Goal: Task Accomplishment & Management: Manage account settings

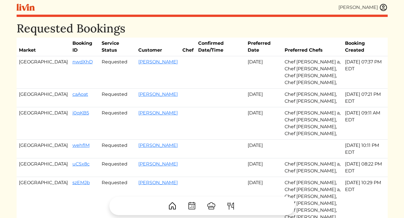
click at [384, 8] on img at bounding box center [383, 7] width 9 height 9
click at [271, 36] on div at bounding box center [202, 109] width 404 height 218
click at [385, 8] on img at bounding box center [383, 7] width 9 height 9
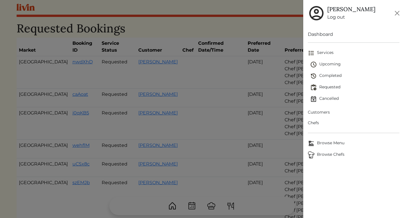
click at [324, 65] on span "Upcoming" at bounding box center [354, 64] width 89 height 7
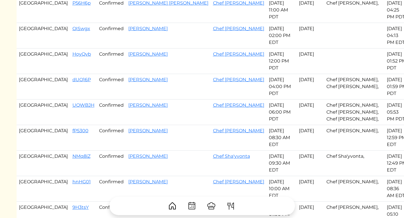
scroll to position [223, 0]
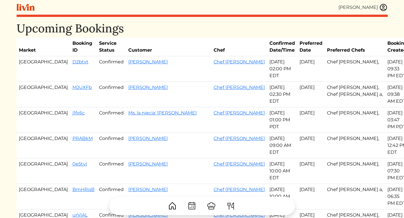
click at [382, 5] on img at bounding box center [383, 7] width 9 height 9
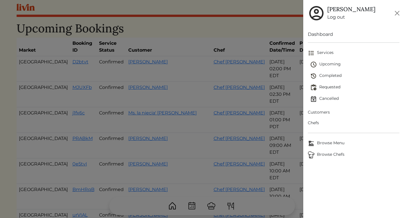
click at [327, 87] on span "Requested" at bounding box center [354, 87] width 89 height 7
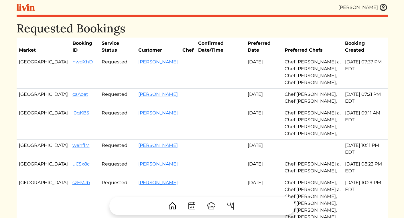
click at [383, 8] on img at bounding box center [383, 7] width 9 height 9
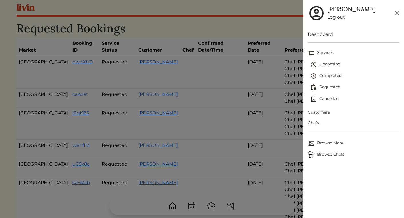
click at [332, 64] on span "Upcoming" at bounding box center [354, 64] width 89 height 7
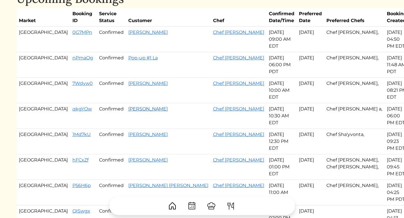
click at [129, 106] on link "[PERSON_NAME]" at bounding box center [148, 108] width 40 height 5
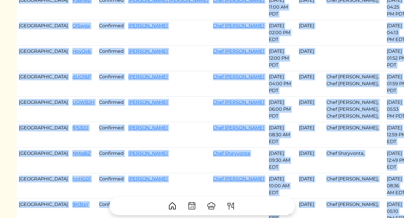
scroll to position [220, 0]
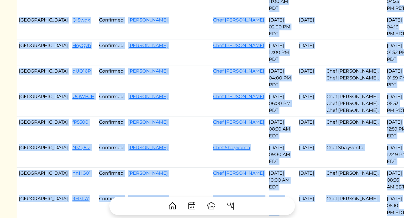
drag, startPoint x: 41, startPoint y: 109, endPoint x: 266, endPoint y: 69, distance: 227.7
click at [266, 69] on tbody "Atlanta 0G7MPn Confirmed [PERSON_NAME] Chef [PERSON_NAME] [DATE] 09:00 AM EDT S…" at bounding box center [213, 27] width 392 height 382
copy tbody "7Wdyw0 Confirmed [PERSON_NAME] Chef [PERSON_NAME] [DATE] 10:00 AM EDT Sep 14, 2…"
click at [169, 91] on td "[PERSON_NAME]" at bounding box center [168, 103] width 85 height 25
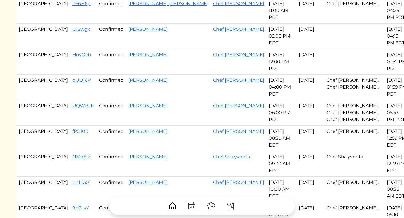
scroll to position [205, 0]
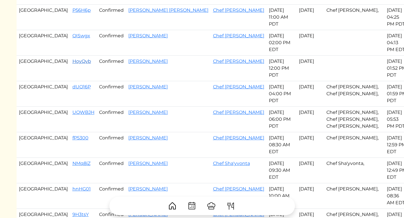
click at [72, 58] on link "HoyQvb" at bounding box center [81, 60] width 19 height 5
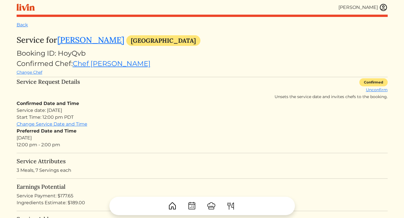
click at [72, 200] on div at bounding box center [202, 203] width 371 height 23
click at [74, 203] on div at bounding box center [202, 203] width 371 height 23
click at [72, 203] on div at bounding box center [202, 203] width 371 height 23
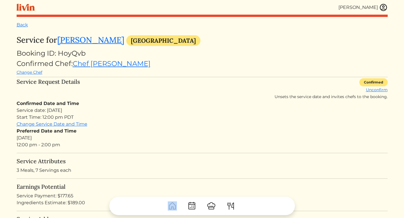
click at [72, 203] on div at bounding box center [202, 203] width 371 height 23
click at [24, 23] on link "Back" at bounding box center [22, 24] width 11 height 5
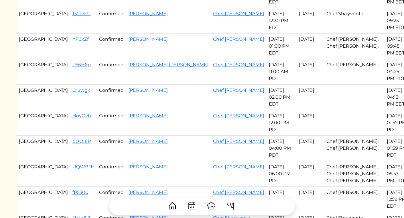
scroll to position [151, 0]
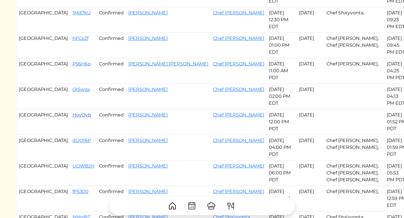
click at [72, 112] on link "HoyQvb" at bounding box center [81, 114] width 19 height 5
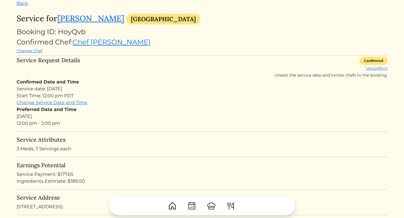
scroll to position [27, 0]
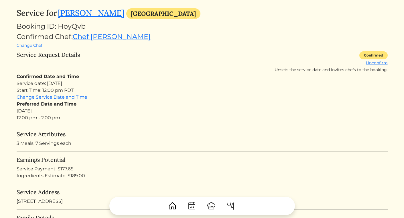
click at [74, 175] on div "Ingredients Estimate: $189.00" at bounding box center [202, 175] width 371 height 7
copy div "189.00"
click at [63, 169] on div "Service Payment: $177.65" at bounding box center [202, 168] width 371 height 7
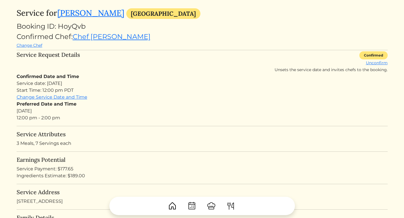
copy div "177.65"
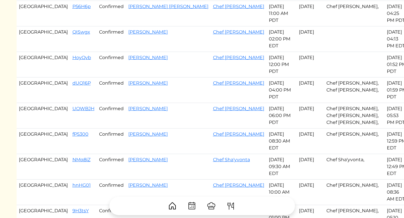
scroll to position [211, 0]
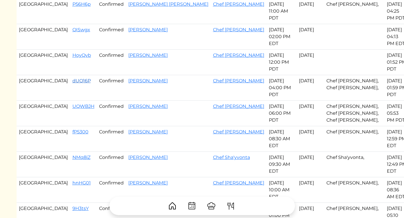
click at [72, 78] on link "dUQ16P" at bounding box center [81, 80] width 18 height 5
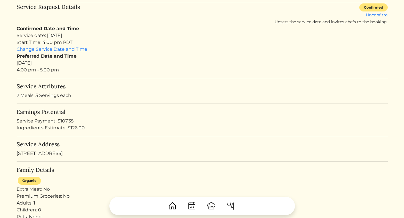
scroll to position [78, 0]
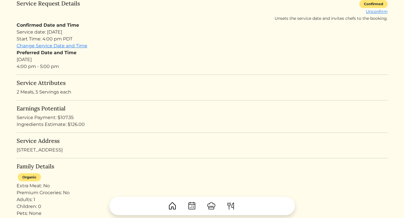
click at [72, 125] on div "Ingredients Estimate: $126.00" at bounding box center [202, 124] width 371 height 7
copy div "126.00"
click at [70, 112] on div "Earnings Potential Service Payment: $107.35 Ingredients Estimate: $126.00" at bounding box center [202, 116] width 371 height 23
click at [66, 116] on div "Service Payment: $107.35" at bounding box center [202, 117] width 371 height 7
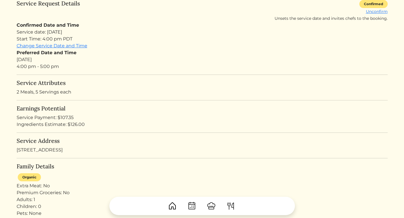
click at [66, 116] on div "Service Payment: $107.35" at bounding box center [202, 117] width 371 height 7
copy div "107.35"
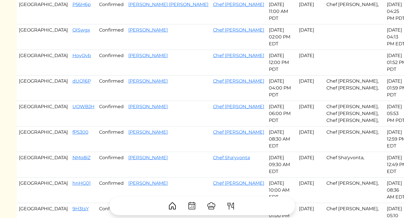
scroll to position [211, 0]
click at [72, 103] on link "UQWBJH" at bounding box center [83, 105] width 22 height 5
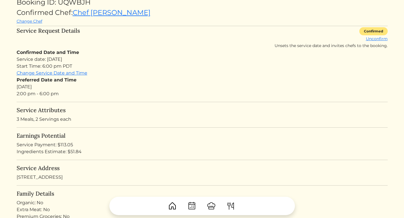
scroll to position [52, 0]
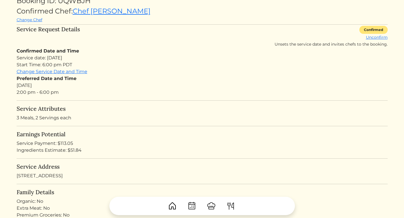
click at [76, 148] on div "Ingredients Estimate: $51.84" at bounding box center [202, 150] width 371 height 7
copy div "51.84"
click at [62, 141] on div "Service Payment: $113.05" at bounding box center [202, 143] width 371 height 7
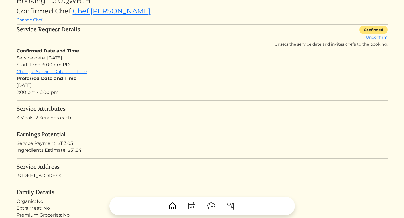
copy div "113.05"
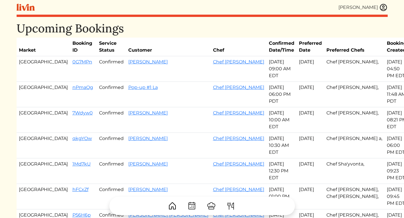
click at [386, 13] on div "[PERSON_NAME]" at bounding box center [202, 7] width 371 height 15
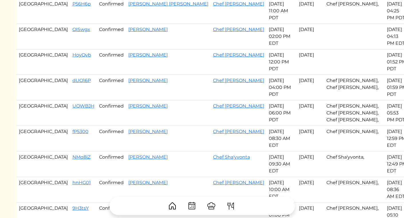
scroll to position [211, 0]
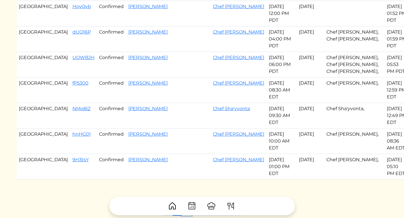
click at [188, 205] on link "2" at bounding box center [187, 210] width 10 height 11
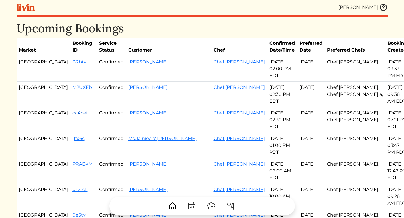
click at [72, 110] on link "caAoat" at bounding box center [80, 112] width 16 height 5
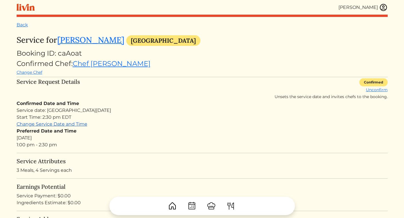
click at [63, 124] on link "Change Service Date and Time" at bounding box center [52, 123] width 71 height 5
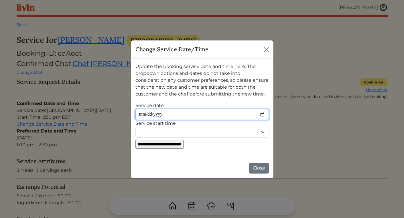
click at [170, 114] on input "Service date" at bounding box center [203, 114] width 134 height 11
click at [261, 113] on input "Service date" at bounding box center [203, 114] width 134 height 11
type input "**********"
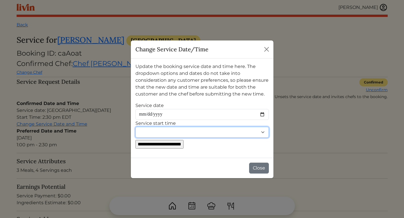
click at [160, 132] on select "******** ******** ******* ******* ******* ******* ******* ******* ******* *****…" at bounding box center [203, 132] width 134 height 11
select select "********"
click at [136, 127] on select "******** ******** ******* ******* ******* ******* ******* ******* ******* *****…" at bounding box center [203, 132] width 134 height 11
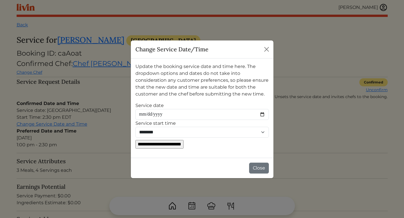
click at [184, 142] on input "**********" at bounding box center [160, 144] width 48 height 9
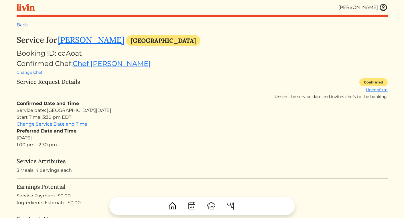
click at [26, 25] on link "Back" at bounding box center [22, 24] width 11 height 5
click at [20, 26] on link "Back" at bounding box center [22, 24] width 11 height 5
click at [382, 9] on img at bounding box center [383, 7] width 9 height 9
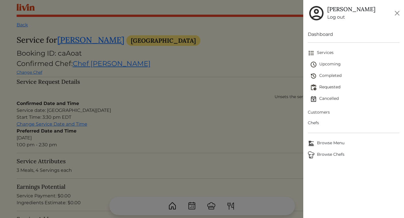
click at [330, 87] on span "Requested" at bounding box center [354, 87] width 89 height 7
